Goal: Transaction & Acquisition: Purchase product/service

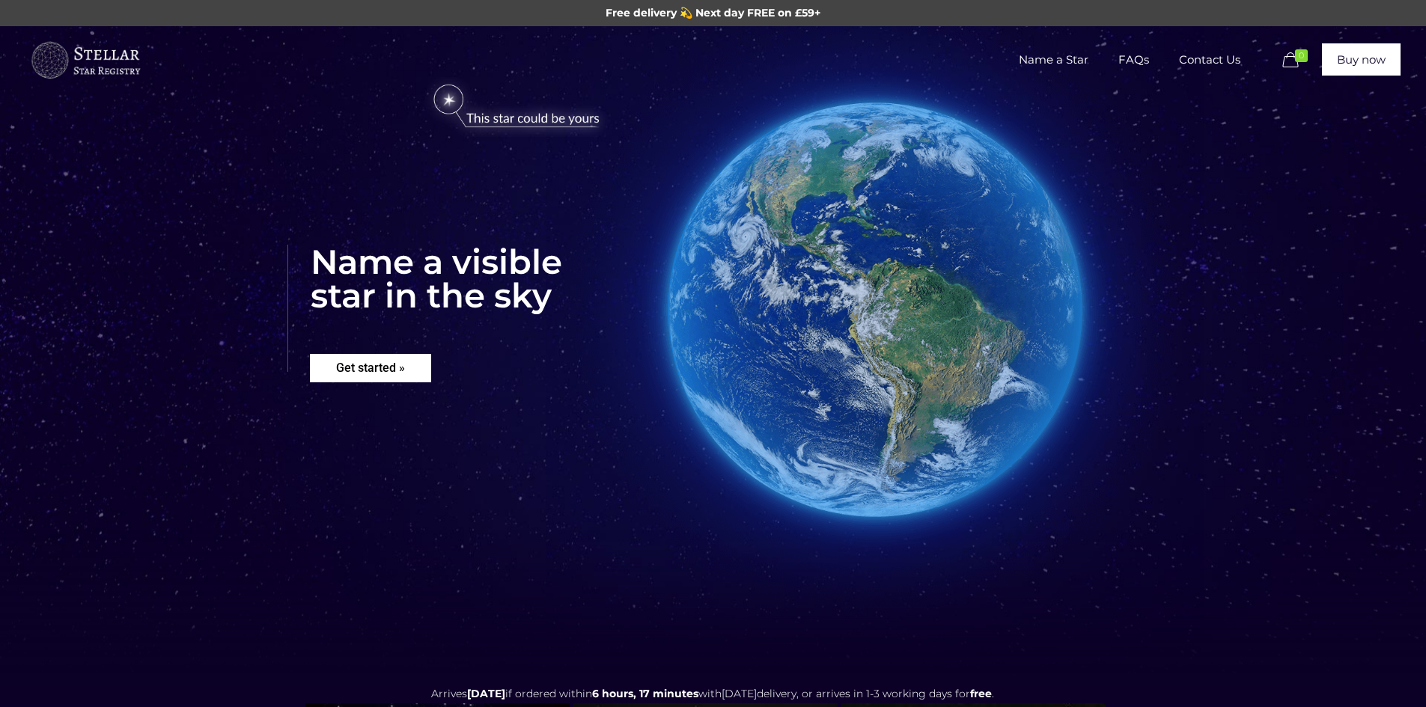
click at [404, 365] on rs-layer "Get started »" at bounding box center [370, 368] width 121 height 28
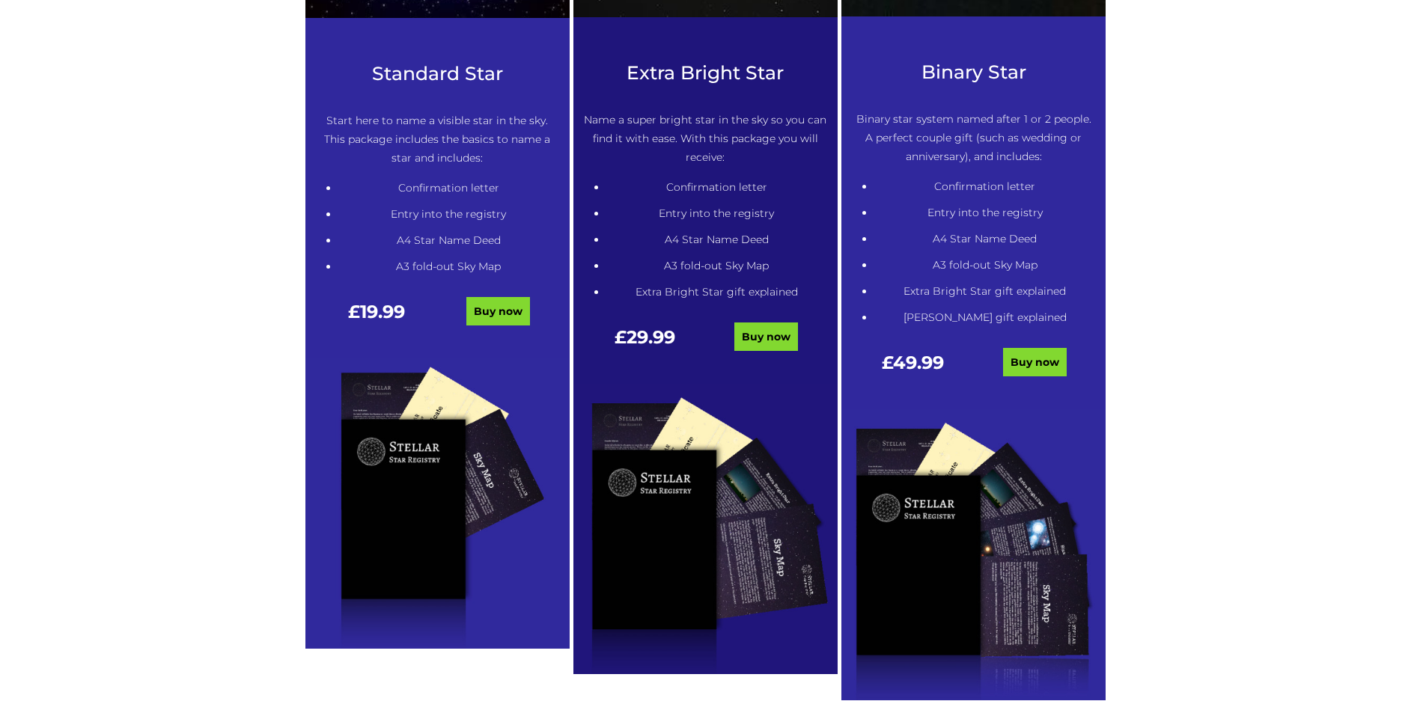
scroll to position [835, 0]
click at [790, 338] on link "Buy now" at bounding box center [766, 337] width 64 height 28
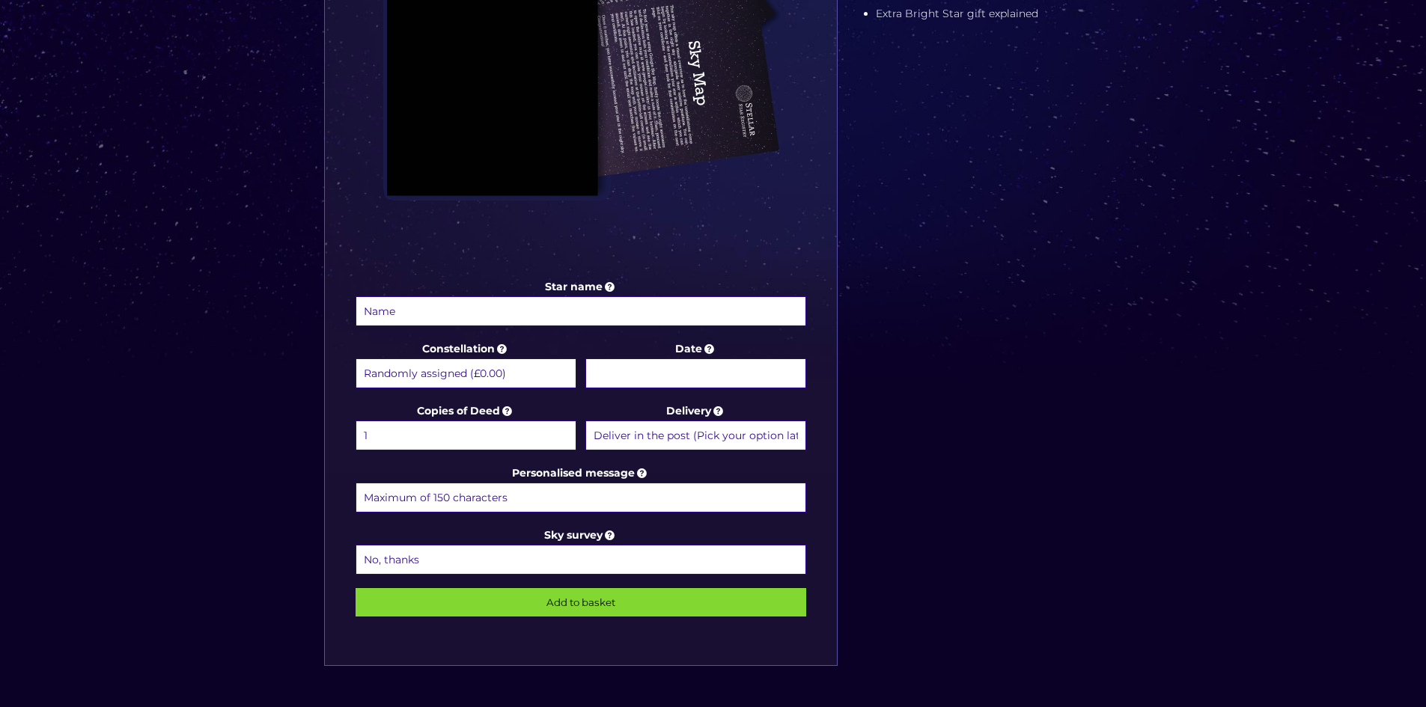
scroll to position [599, 0]
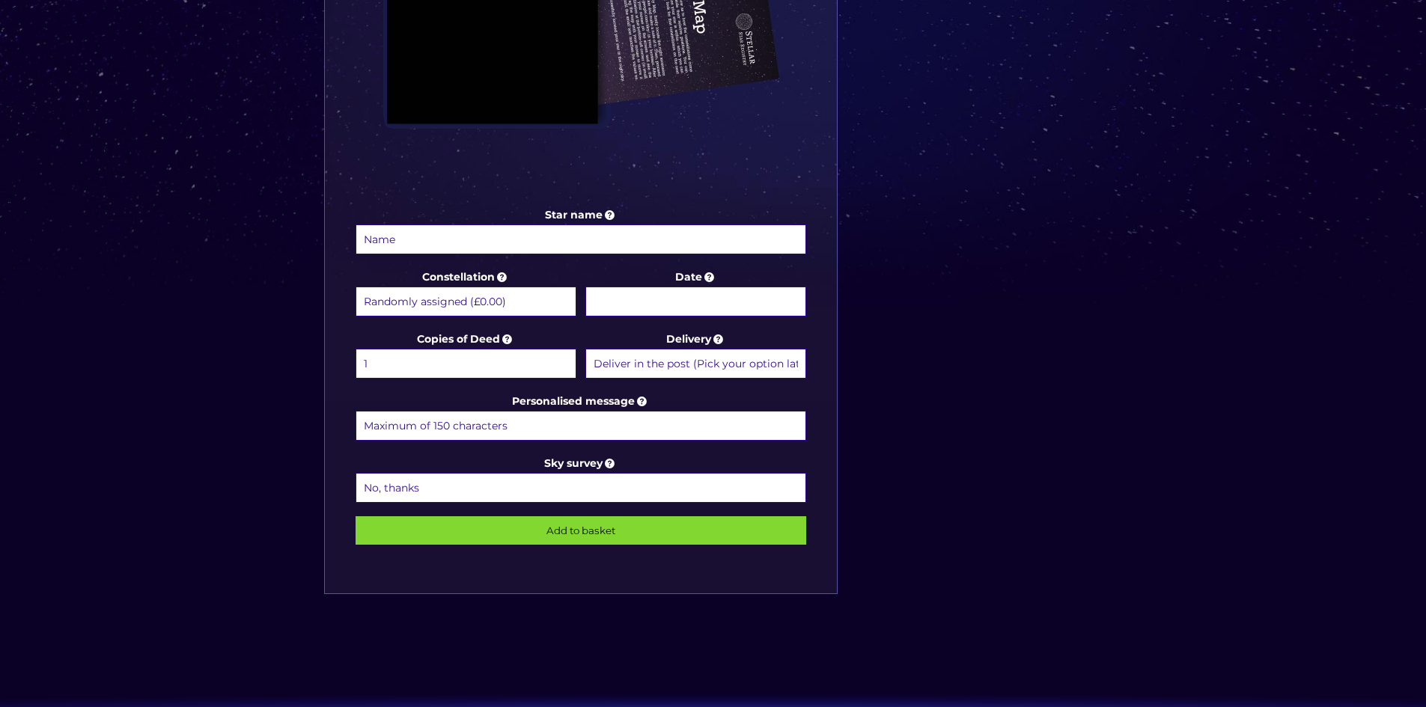
click at [647, 239] on input "Star name" at bounding box center [581, 240] width 451 height 30
type input "r"
type input "Roma [PERSON_NAME]"
click at [501, 302] on select "Randomly assigned (£0.00) Aquarius - [DATE] - [DATE] (+£9.99) Aries - [DATE] - …" at bounding box center [466, 302] width 221 height 30
click at [533, 315] on select "Randomly assigned (£0.00) Aquarius - [DATE] - [DATE] (+£9.99) Aries - [DATE] - …" at bounding box center [466, 302] width 221 height 30
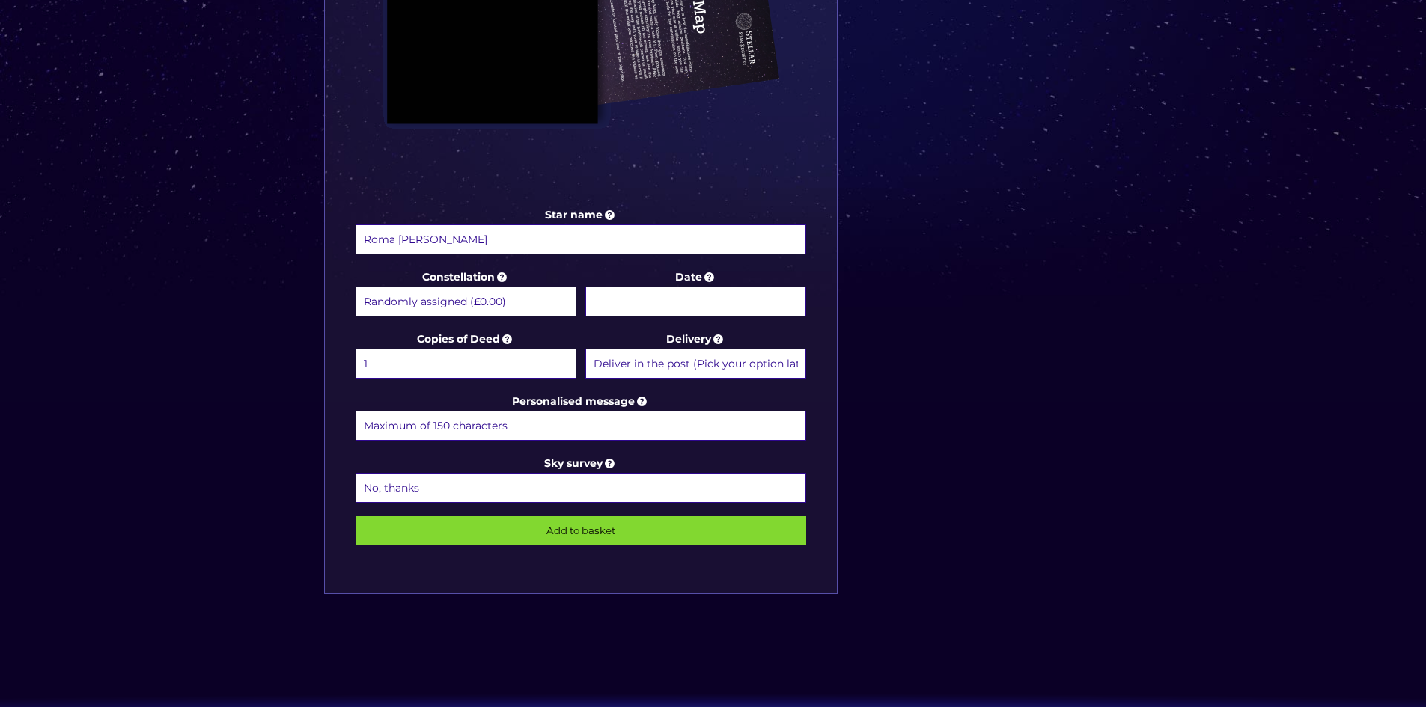
select select "Virgo - [DATE] - [DATE] (+£9.99)"
click at [356, 287] on select "Randomly assigned (£0.00) Aquarius - [DATE] - [DATE] (+£9.99) Aries - [DATE] - …" at bounding box center [466, 302] width 221 height 30
click at [636, 303] on input "Date" at bounding box center [695, 302] width 221 height 30
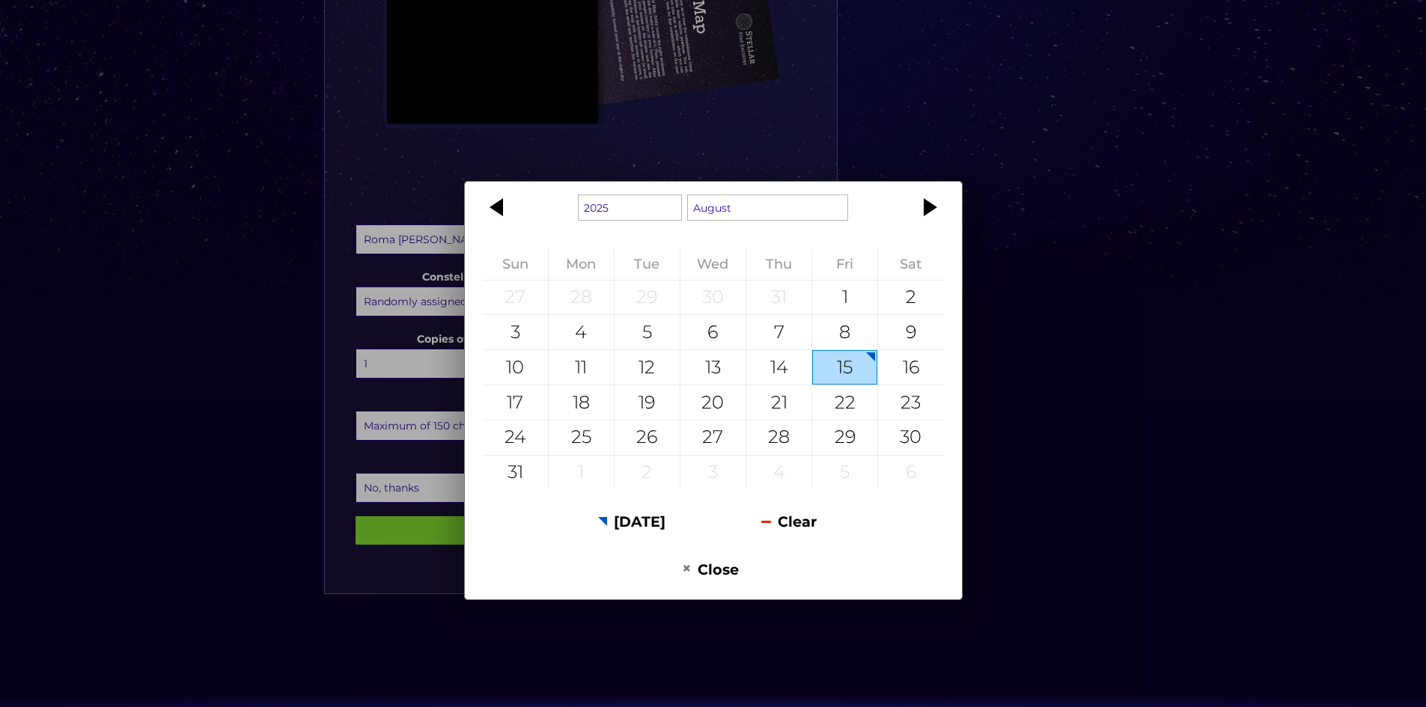
click at [1230, 305] on div "1925 1926 1927 1928 1929 1930 1931 1932 1933 1934 1935 1936 1937 1938 1939 1940…" at bounding box center [713, 353] width 1426 height 707
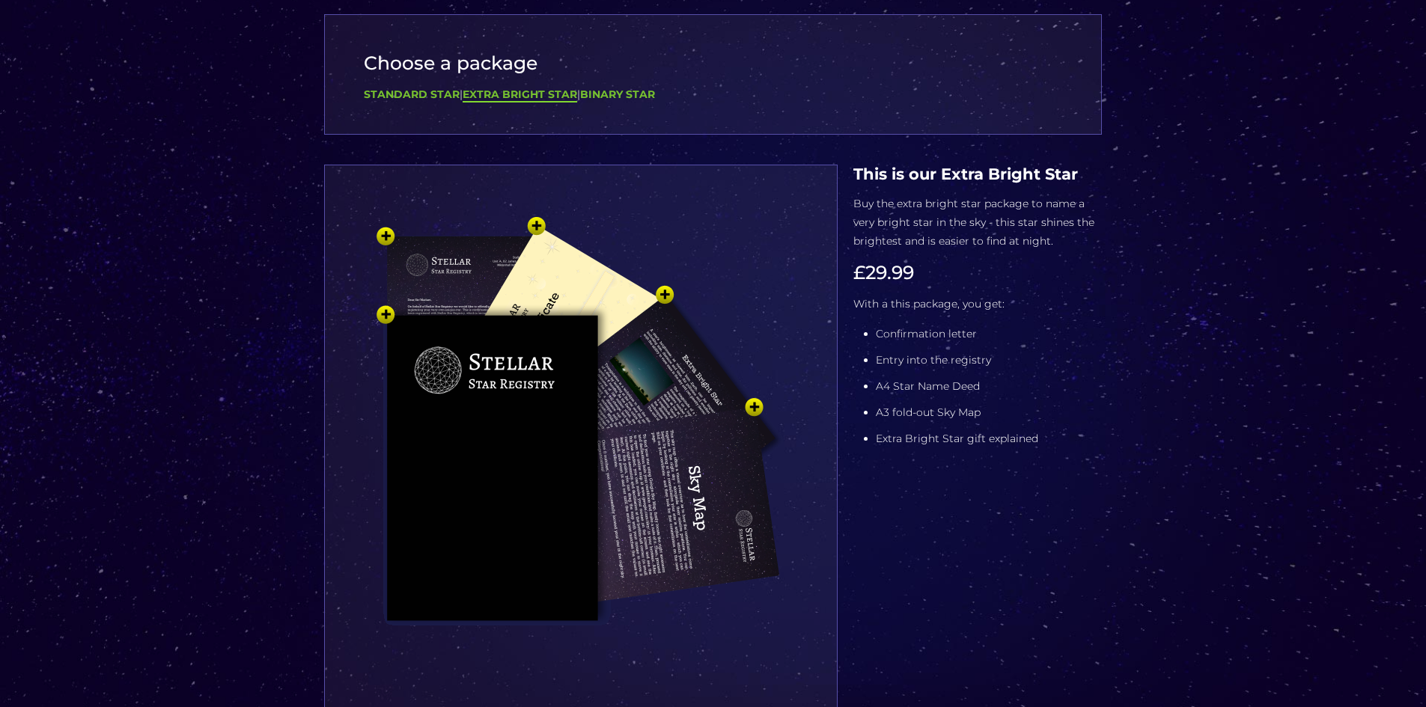
scroll to position [0, 0]
